Goal: Task Accomplishment & Management: Manage account settings

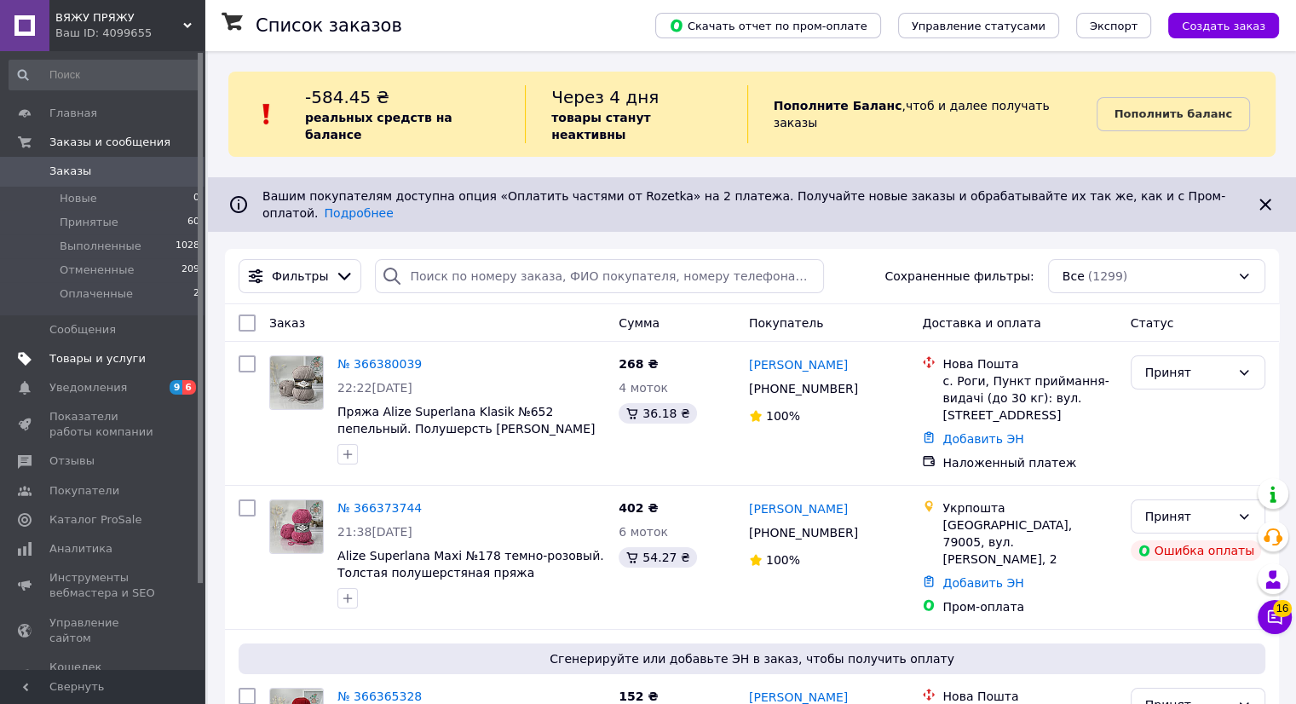
click at [115, 355] on span "Товары и услуги" at bounding box center [97, 358] width 96 height 15
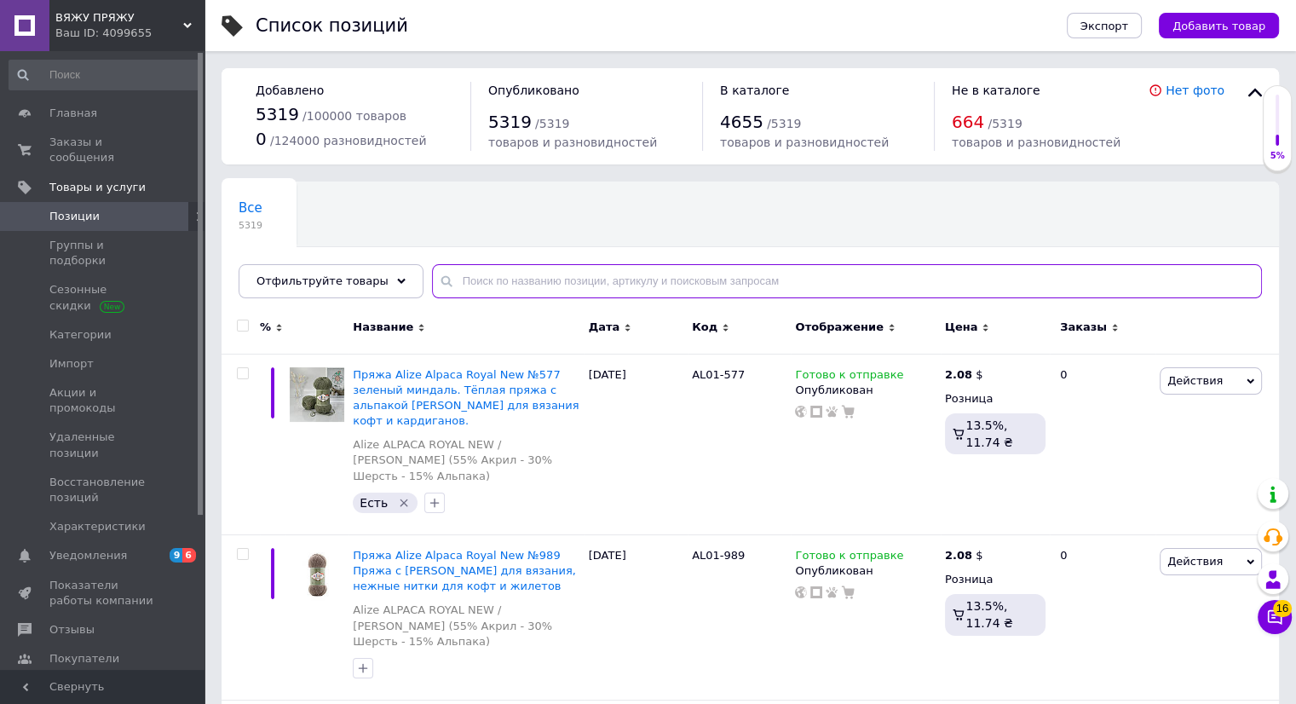
click at [502, 274] on input "text" at bounding box center [847, 281] width 830 height 34
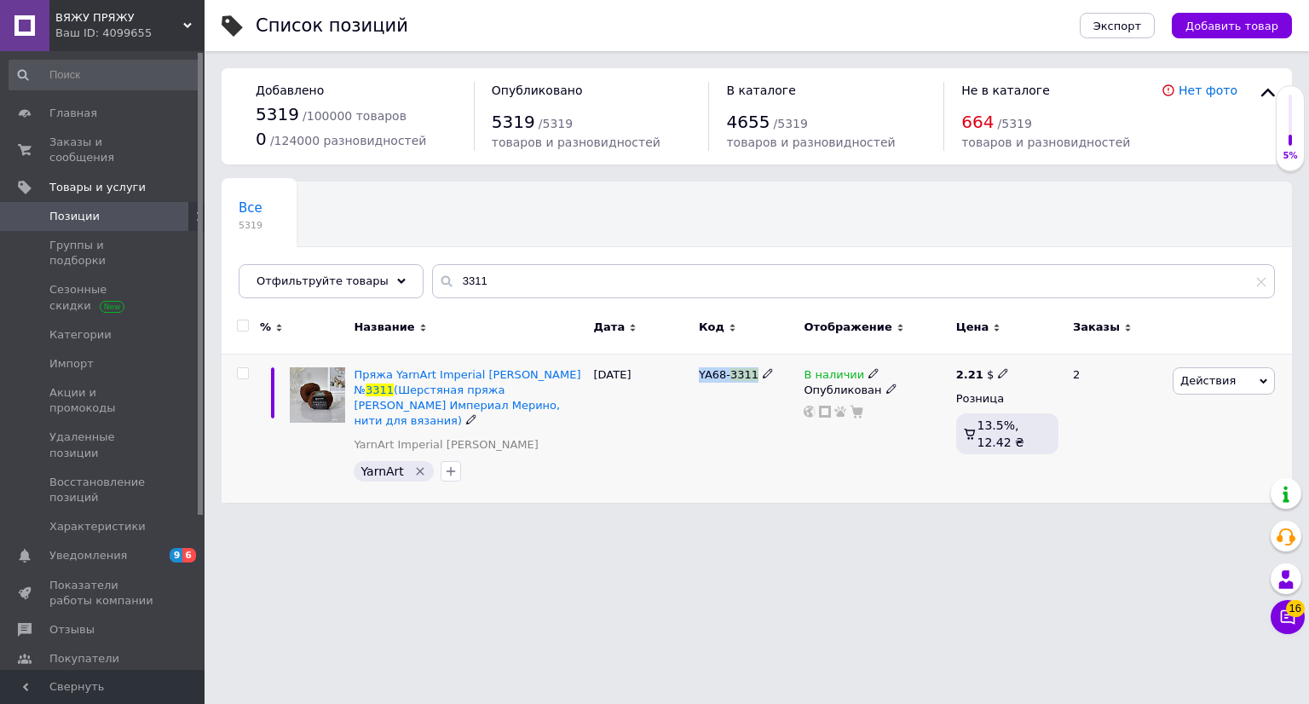
copy div "YA68- 3311"
drag, startPoint x: 699, startPoint y: 372, endPoint x: 758, endPoint y: 377, distance: 59.0
click at [758, 377] on div "YA68- 3311" at bounding box center [747, 374] width 96 height 15
click at [118, 209] on span "Позиции" at bounding box center [103, 216] width 108 height 15
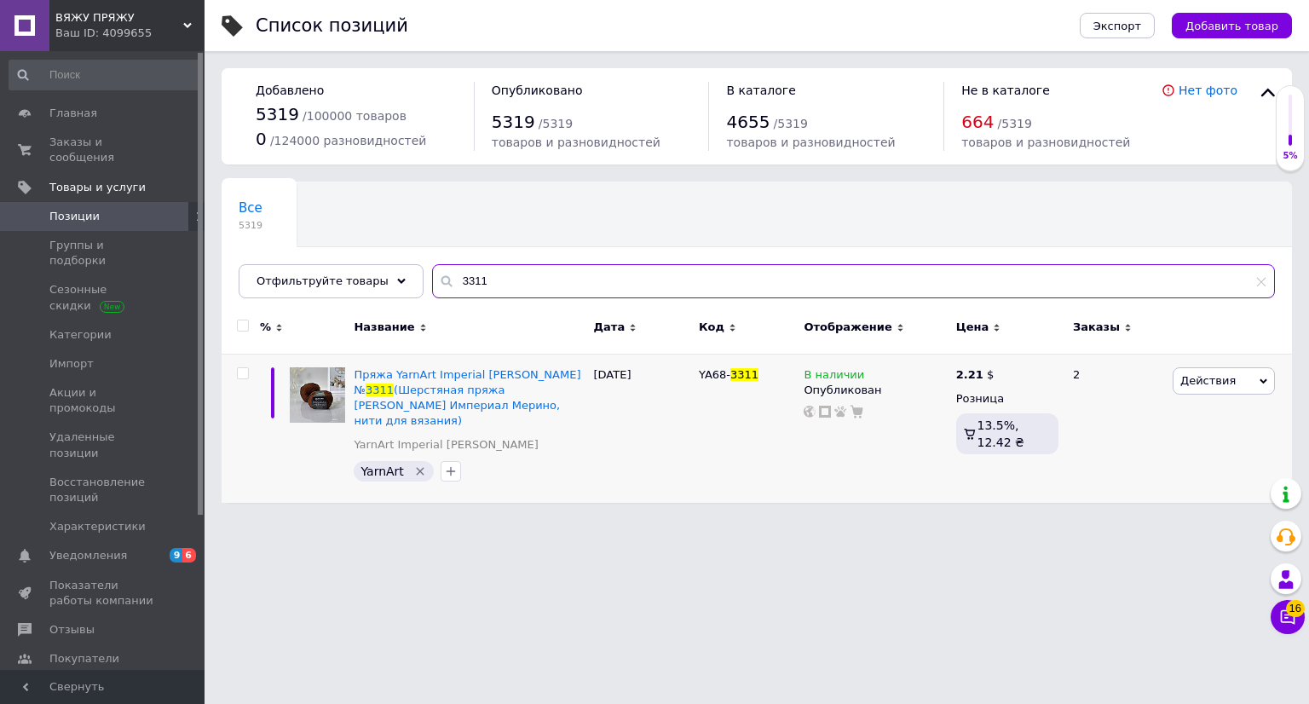
click at [459, 270] on input "3311" at bounding box center [853, 281] width 843 height 34
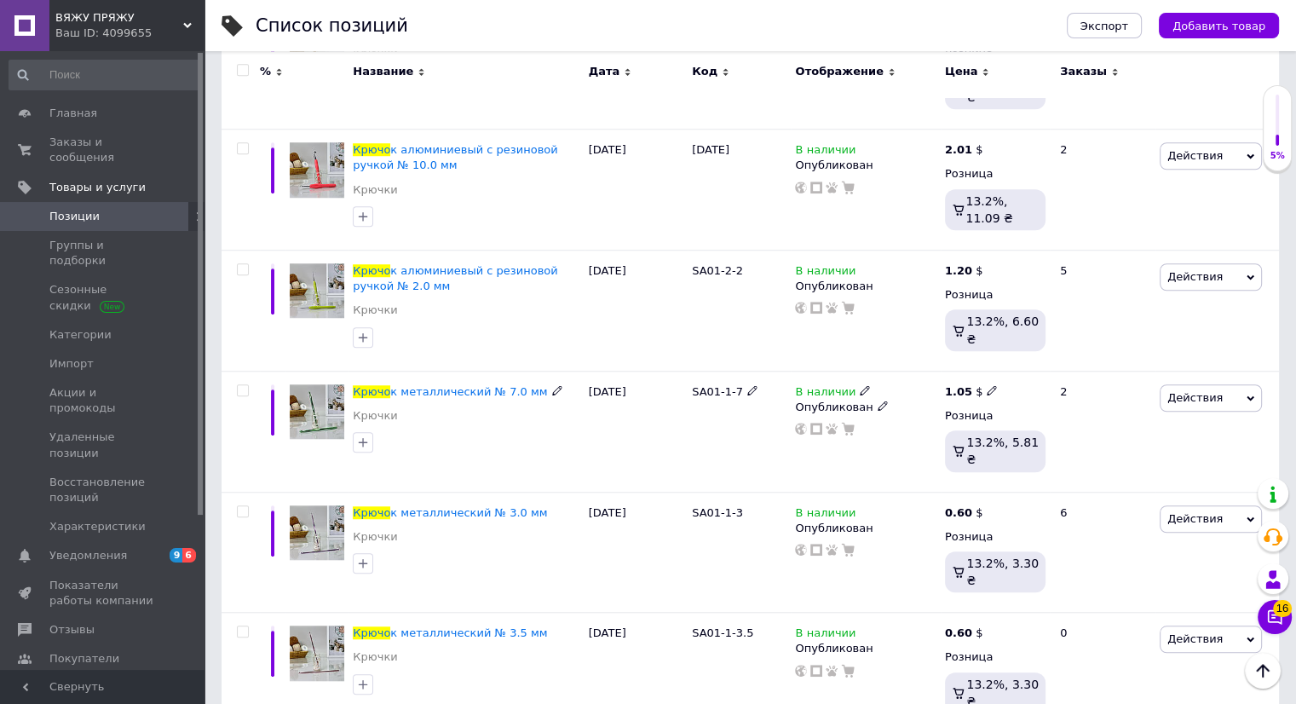
scroll to position [1364, 0]
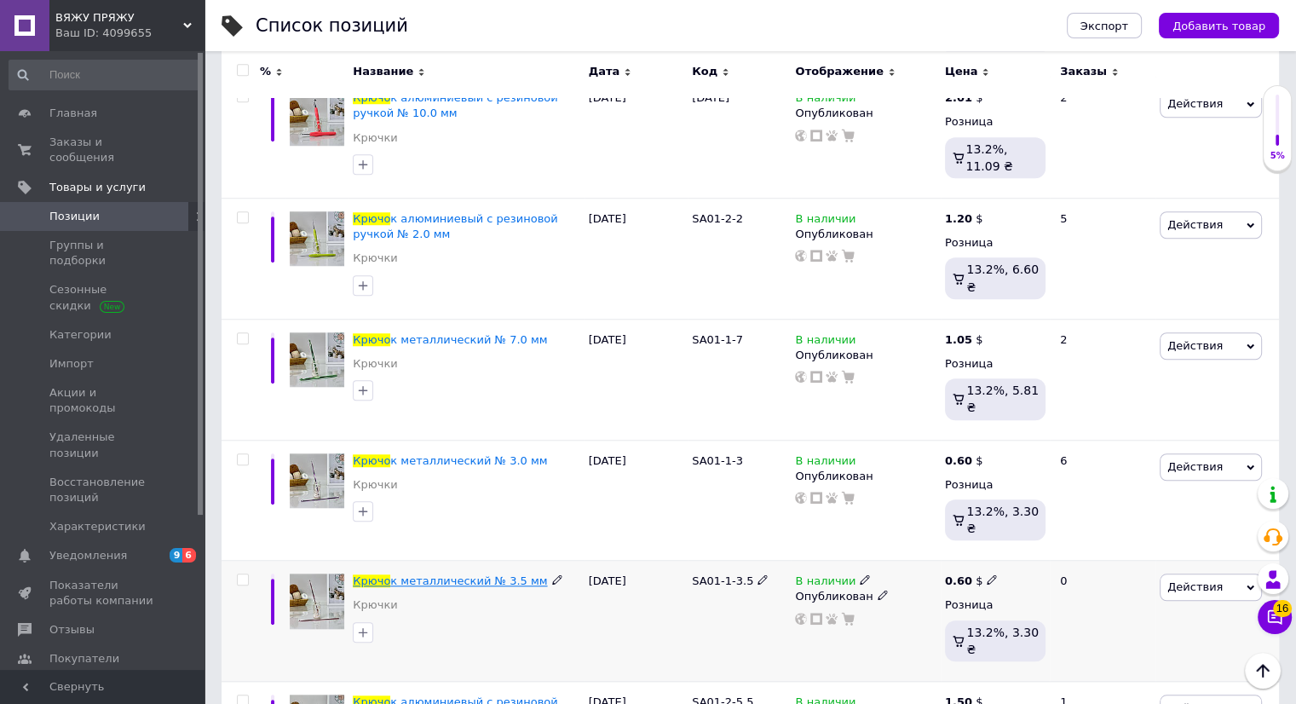
type input "крючо"
drag, startPoint x: 699, startPoint y: 388, endPoint x: 747, endPoint y: 390, distance: 47.8
click at [747, 561] on div "Крючо к металлический № 3.5 мм Крючки [DATE] SA01-1-3.5 В наличии Опубликован 0…" at bounding box center [751, 621] width 1058 height 121
copy div "SA01-1-3.5"
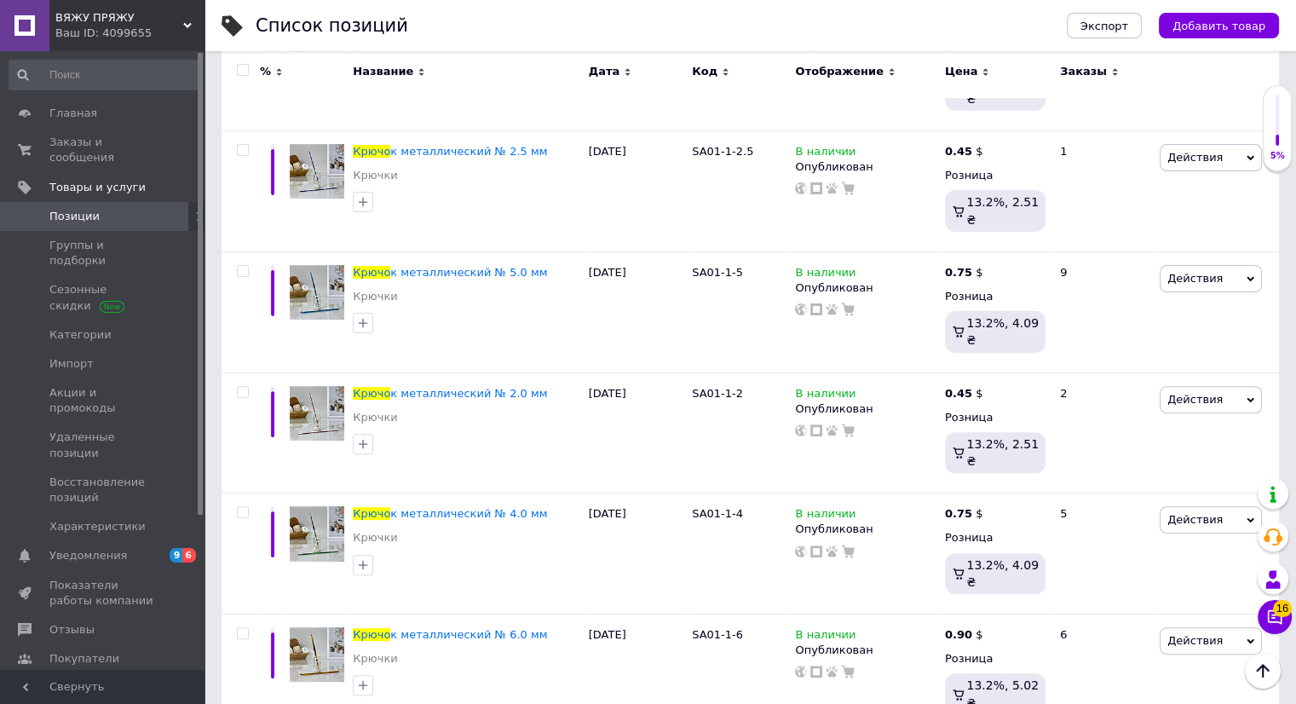
scroll to position [463, 0]
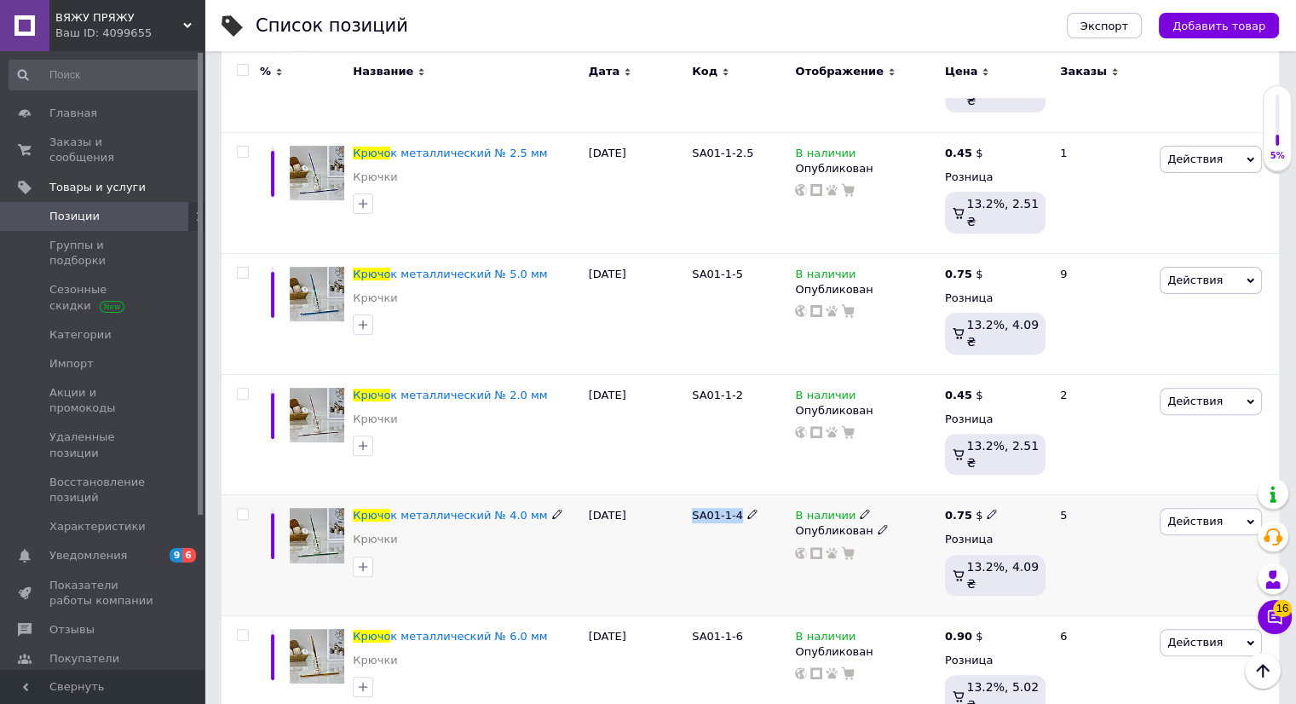
drag, startPoint x: 710, startPoint y: 434, endPoint x: 737, endPoint y: 440, distance: 27.9
click at [737, 495] on div "SA01-1-4" at bounding box center [739, 555] width 103 height 121
copy span "SA01-1-4"
click at [476, 509] on span "к металлический № 4.0 мм" at bounding box center [468, 515] width 157 height 13
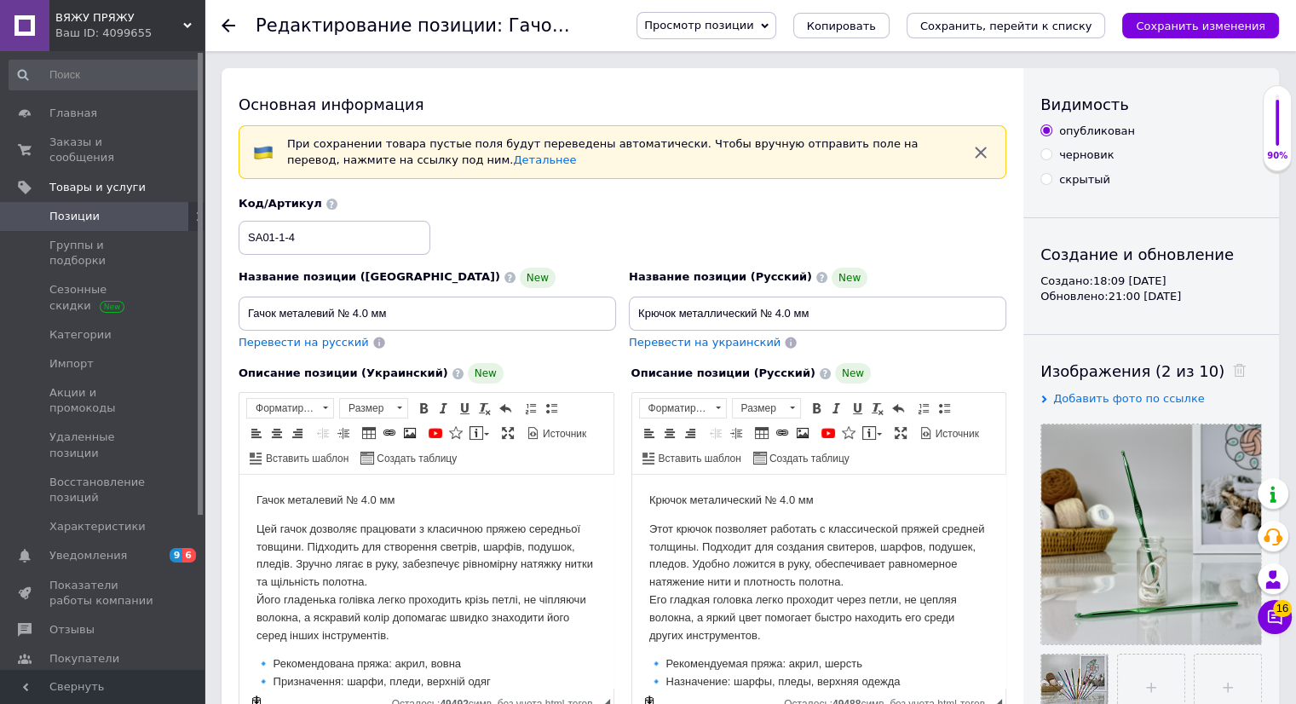
click at [138, 209] on span "Позиции" at bounding box center [103, 216] width 108 height 15
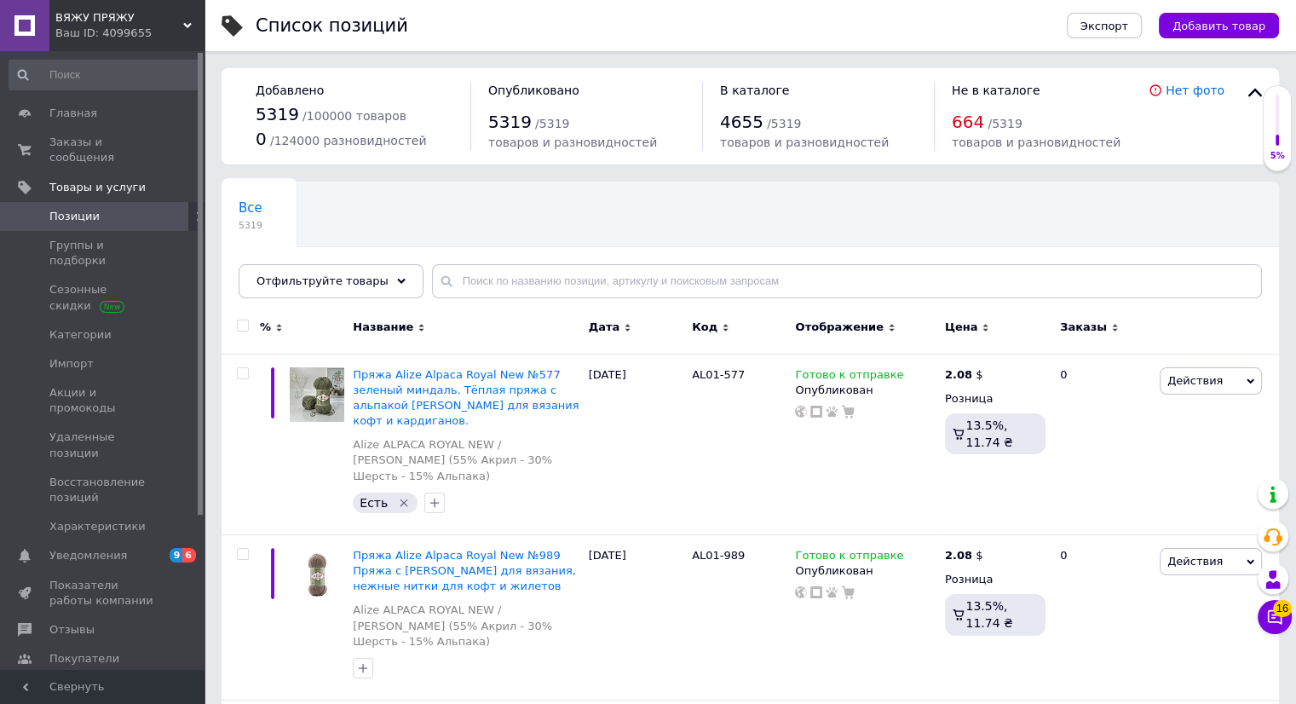
click at [87, 209] on span "Позиции" at bounding box center [74, 216] width 50 height 15
click at [96, 242] on link "Группы и подборки" at bounding box center [105, 253] width 210 height 44
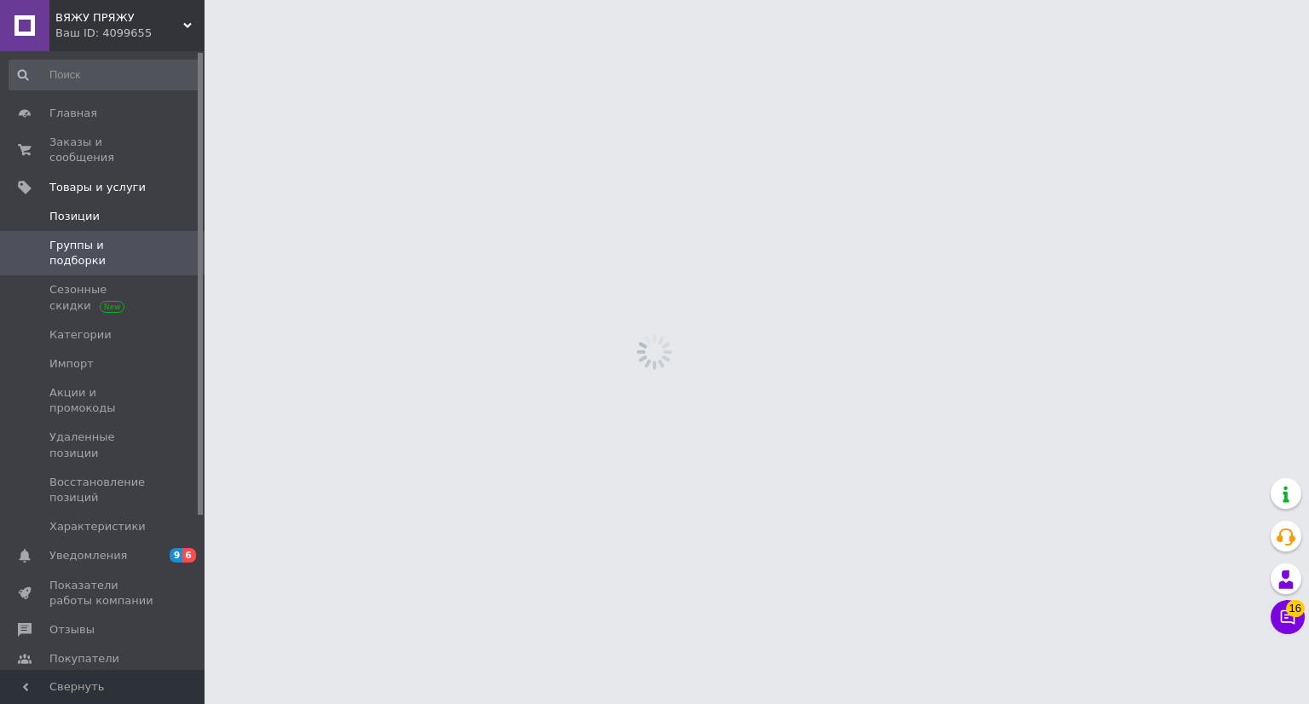
click at [92, 209] on link "Позиции" at bounding box center [105, 216] width 210 height 29
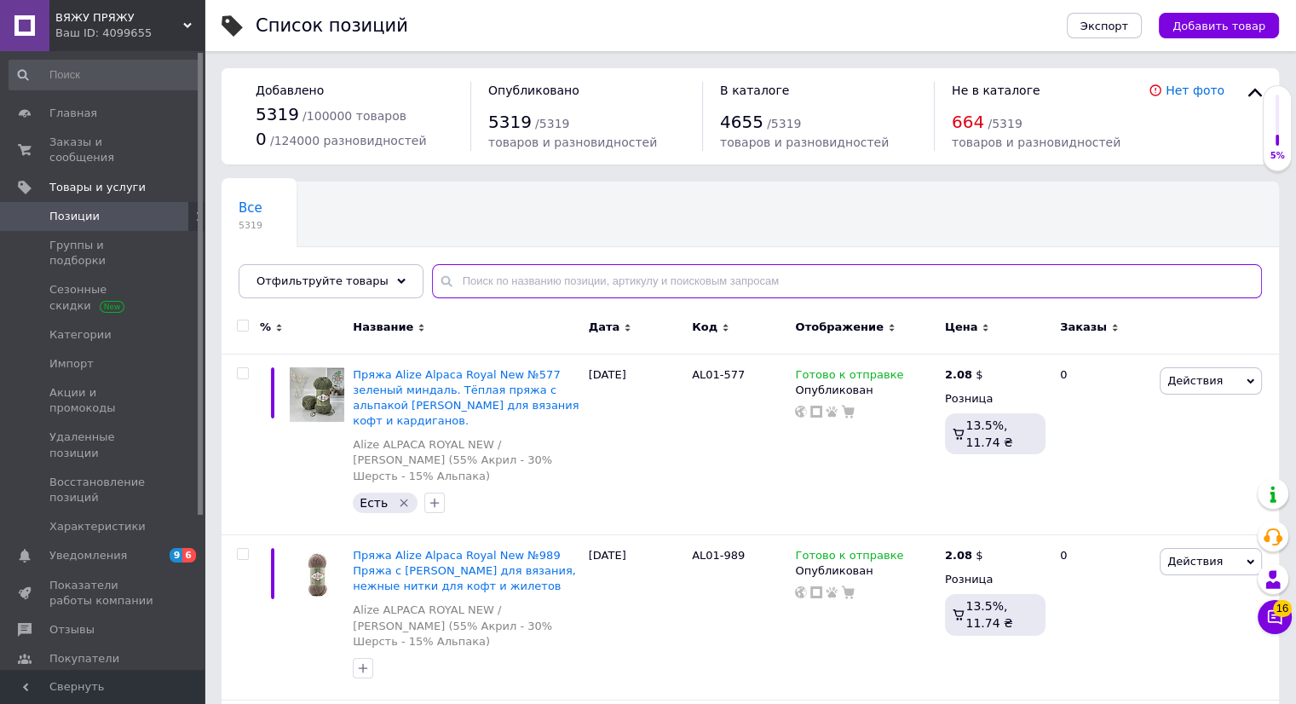
click at [488, 273] on input "text" at bounding box center [847, 281] width 830 height 34
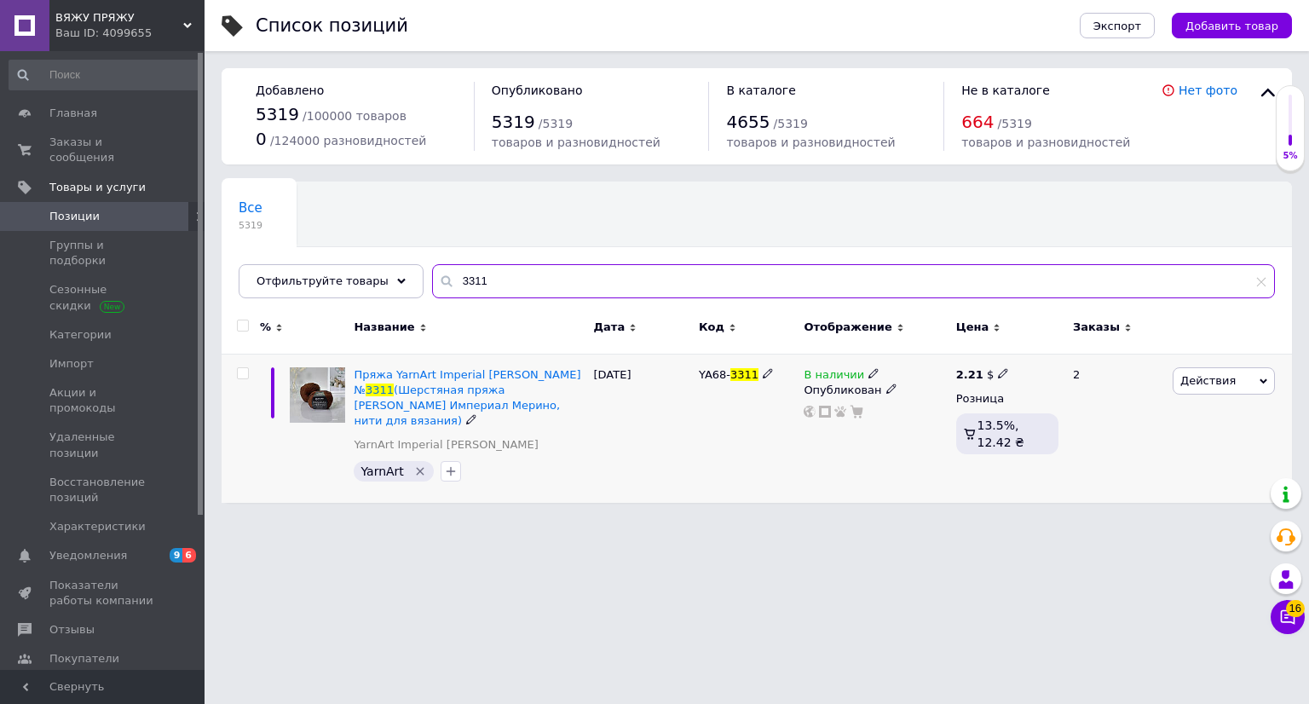
type input "3311"
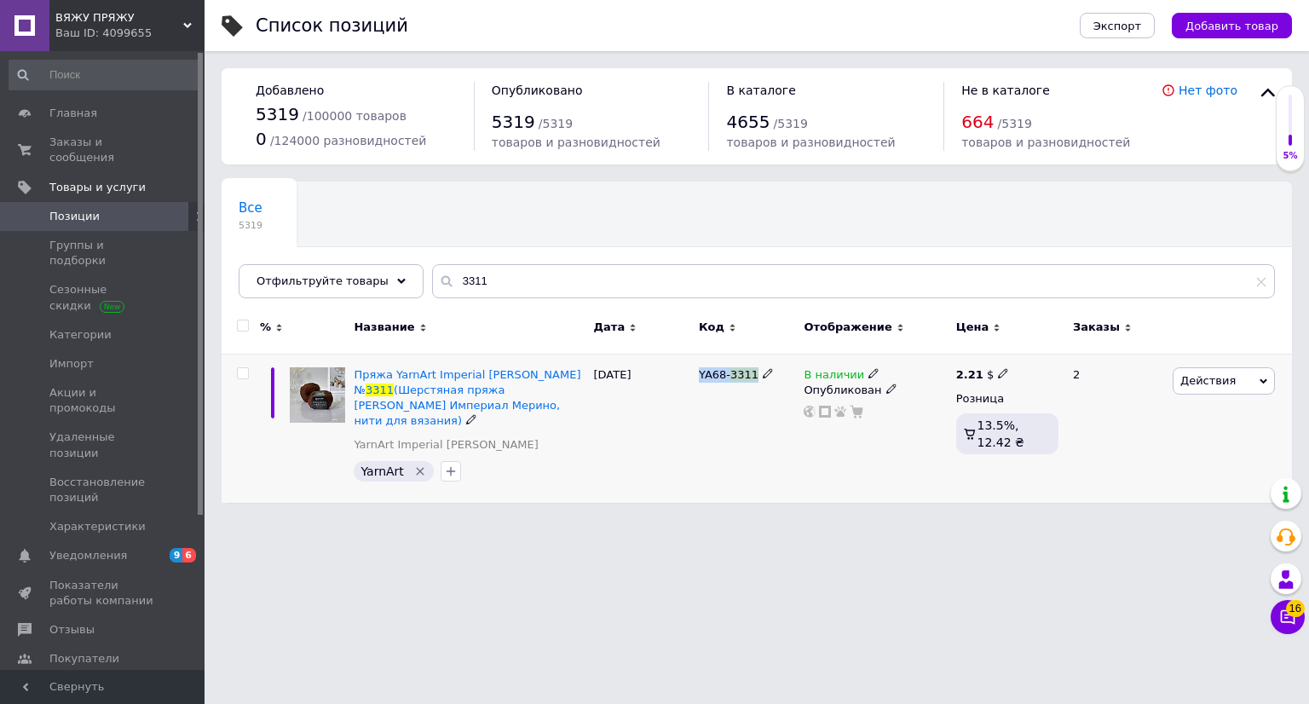
copy div "YA68- 3311"
drag, startPoint x: 696, startPoint y: 372, endPoint x: 759, endPoint y: 377, distance: 64.1
click at [759, 377] on div "YA68- 3311" at bounding box center [747, 428] width 105 height 149
